Goal: Transaction & Acquisition: Obtain resource

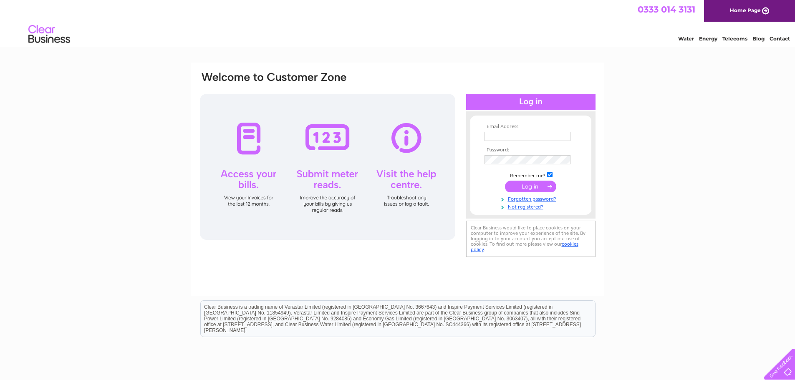
type input "[EMAIL_ADDRESS][DOMAIN_NAME]"
click at [536, 184] on input "submit" at bounding box center [530, 187] width 51 height 12
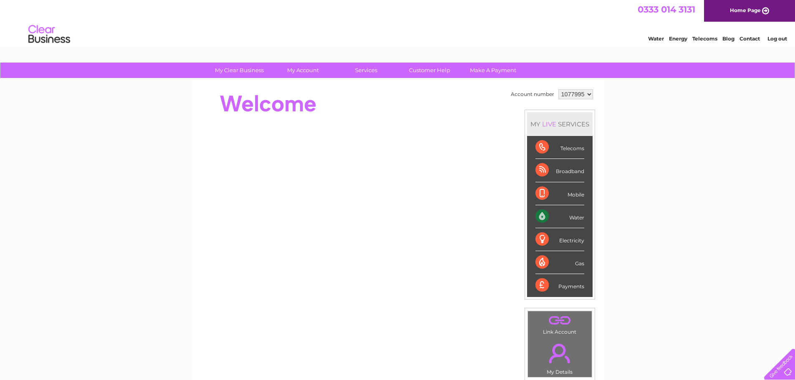
click at [715, 210] on div "My Clear Business Login Details My Details My Preferences Link Account My Accou…" at bounding box center [397, 297] width 795 height 469
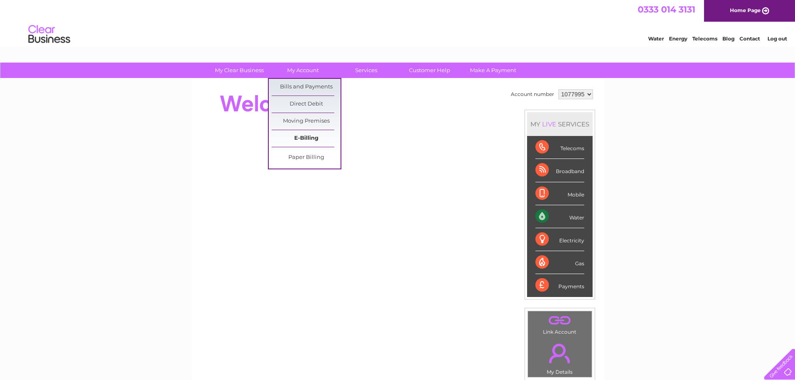
click at [311, 139] on link "E-Billing" at bounding box center [306, 138] width 69 height 17
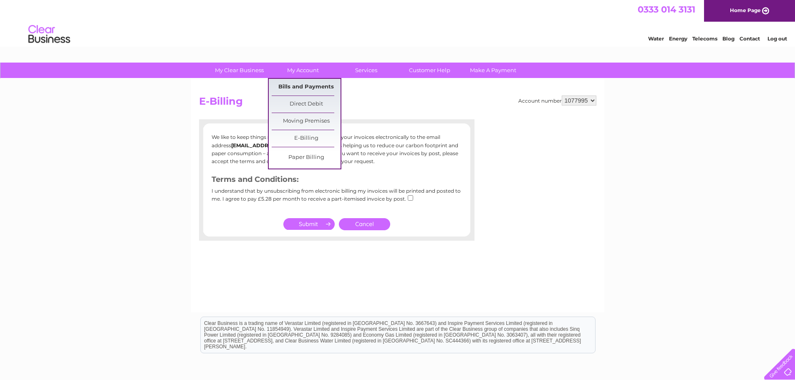
click at [311, 90] on link "Bills and Payments" at bounding box center [306, 87] width 69 height 17
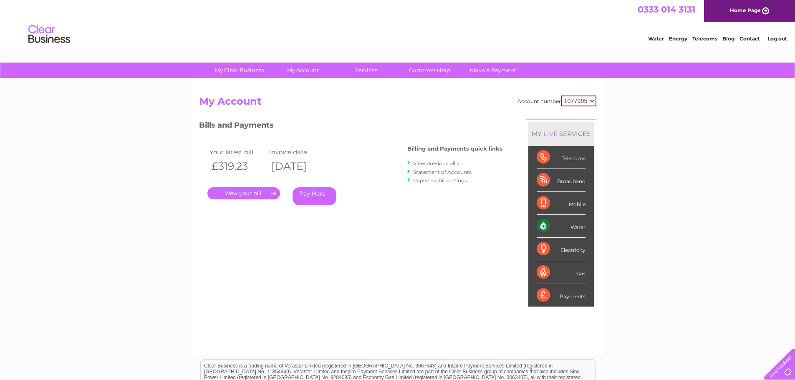
click at [236, 189] on link "." at bounding box center [243, 193] width 73 height 12
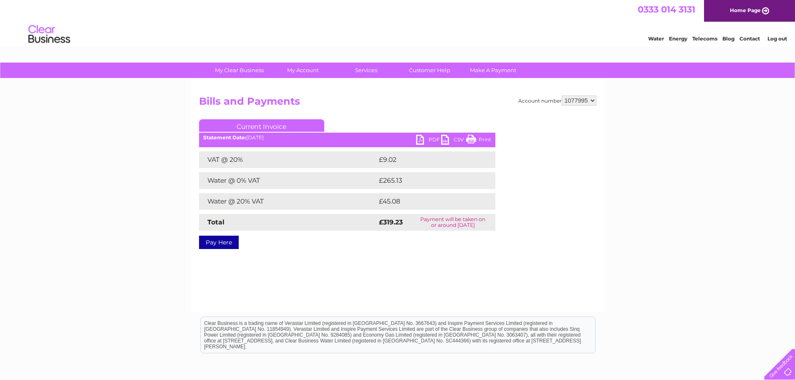
click at [428, 139] on link "PDF" at bounding box center [428, 141] width 25 height 12
